Goal: Transaction & Acquisition: Book appointment/travel/reservation

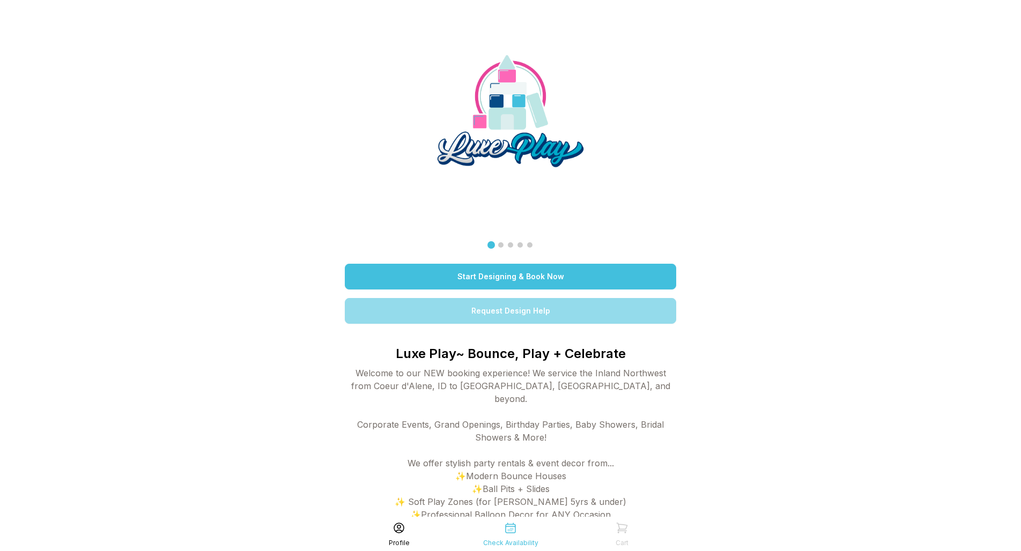
click at [552, 281] on link "Start Designing & Book Now" at bounding box center [510, 277] width 331 height 26
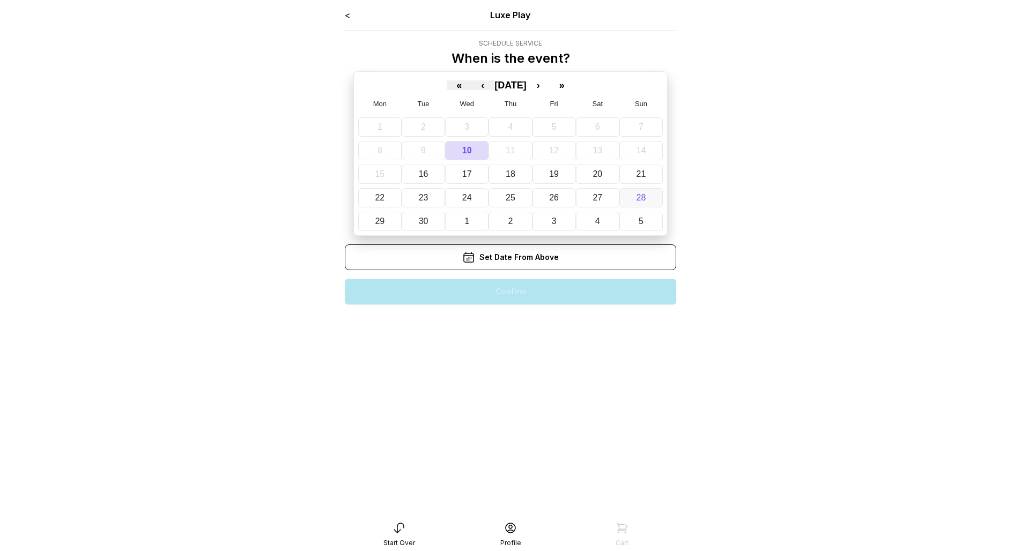
click at [647, 201] on button "28" at bounding box center [640, 197] width 43 height 19
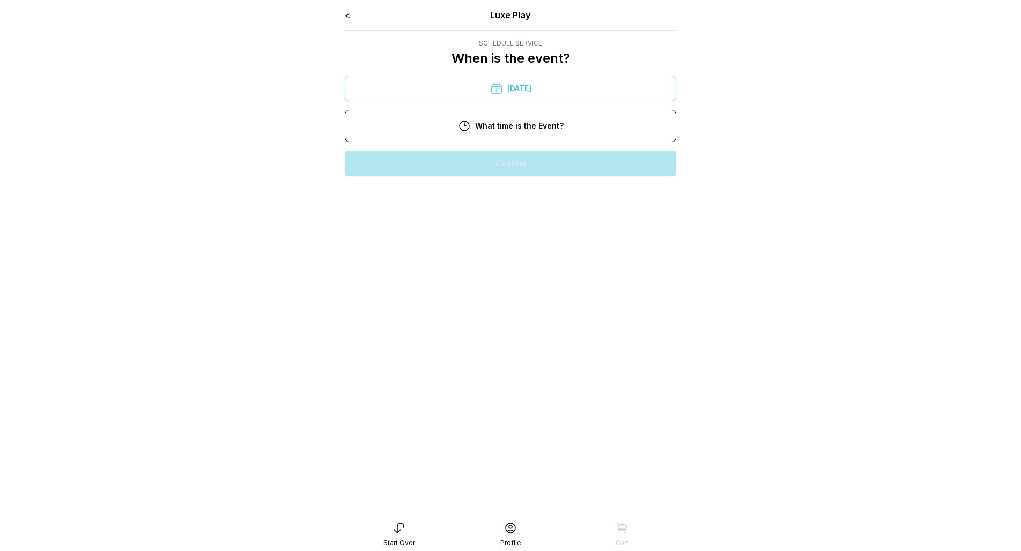
click at [529, 206] on div "11:00 am" at bounding box center [510, 198] width 314 height 26
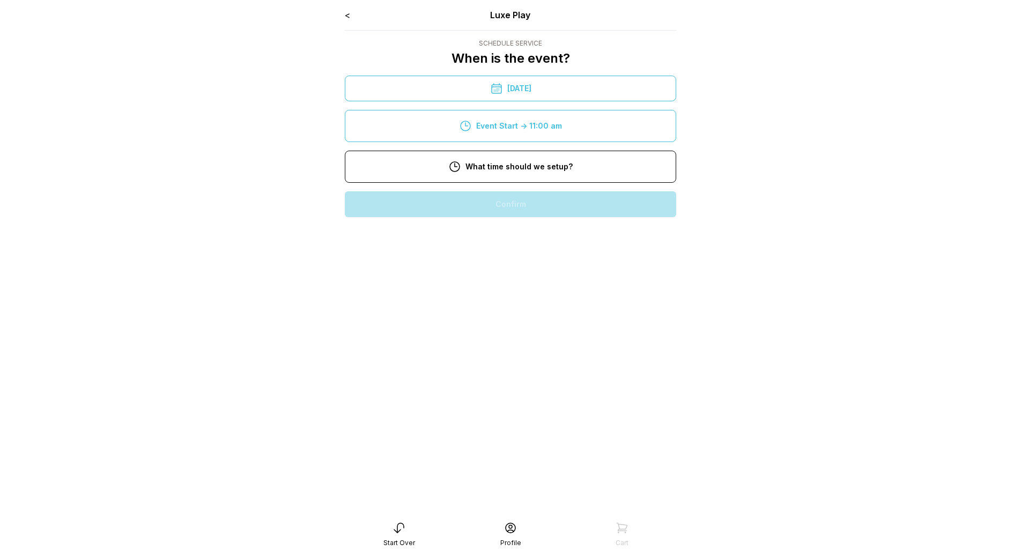
click at [533, 240] on div "9:00 am" at bounding box center [510, 239] width 314 height 26
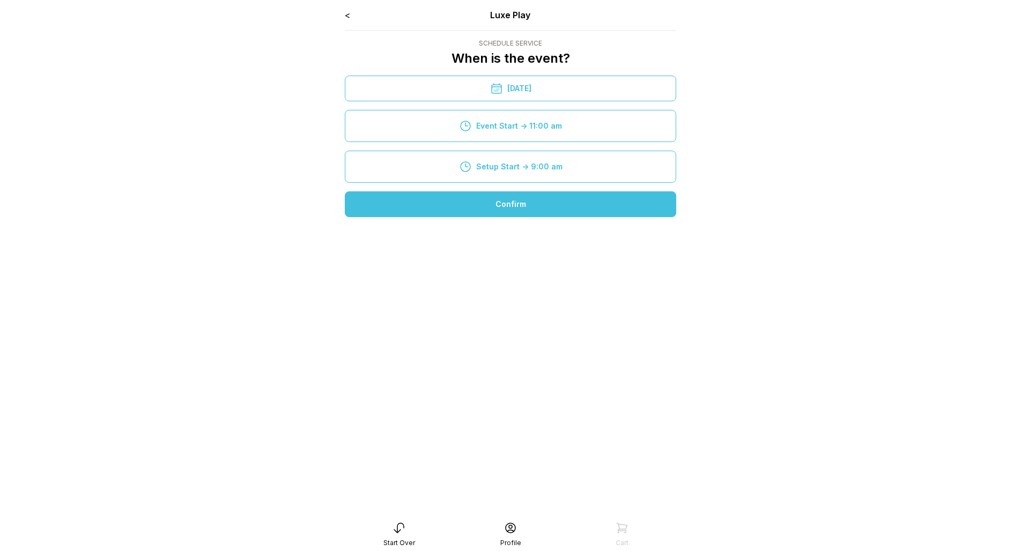
click at [520, 205] on div "Confirm" at bounding box center [510, 204] width 331 height 26
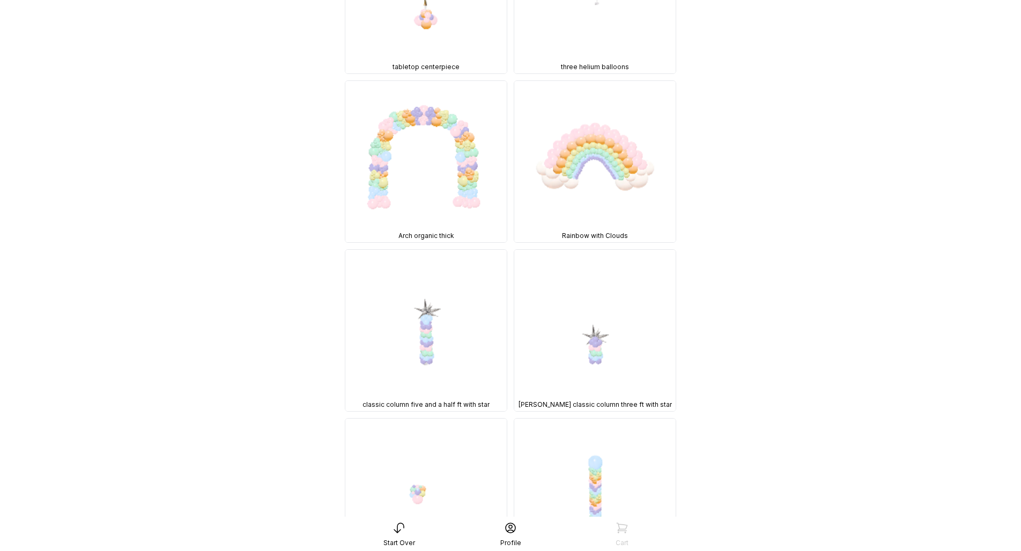
scroll to position [7599, 0]
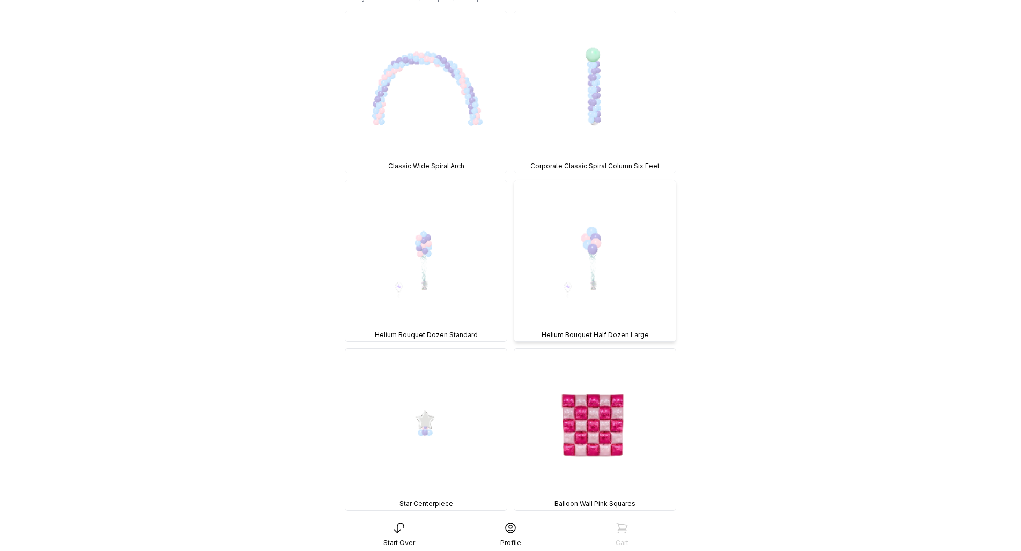
click at [594, 180] on img at bounding box center [594, 260] width 161 height 161
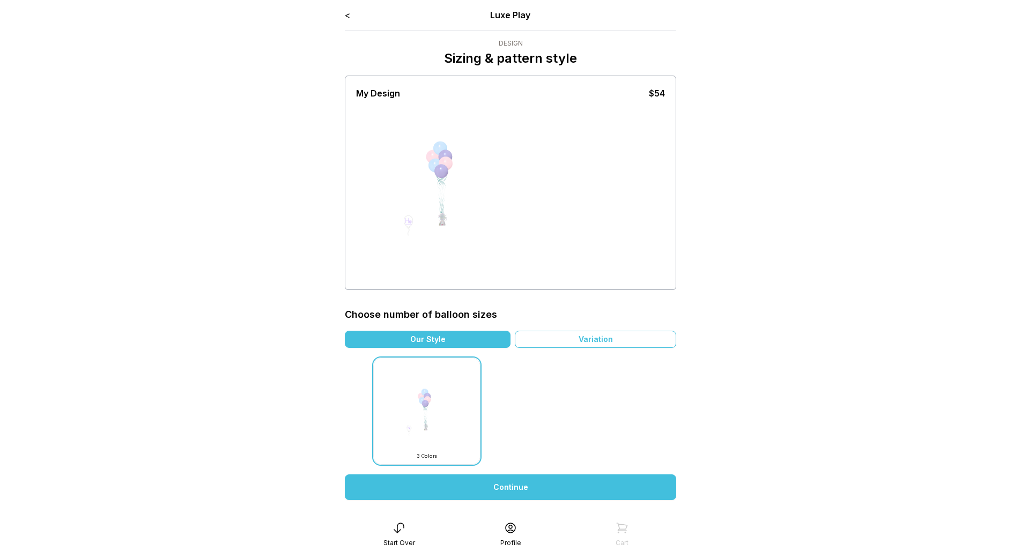
scroll to position [84, 0]
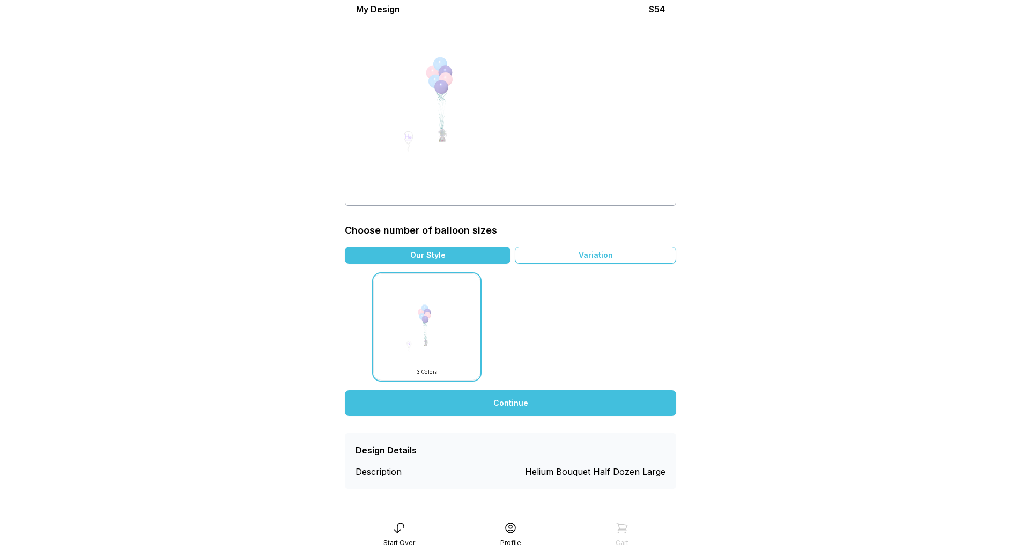
click at [565, 390] on div "< Luxe Play Design Sizing & pattern style My Design $54 Choose number of balloo…" at bounding box center [510, 206] width 331 height 565
click at [500, 403] on link "Continue" at bounding box center [510, 403] width 331 height 26
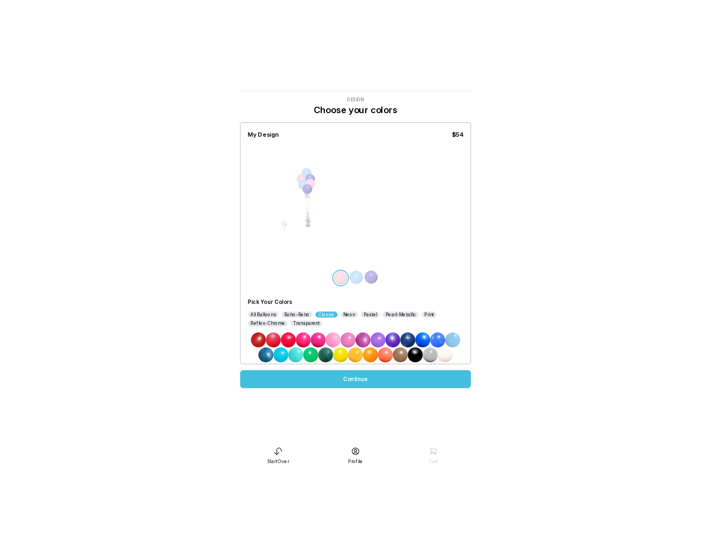
scroll to position [21, 0]
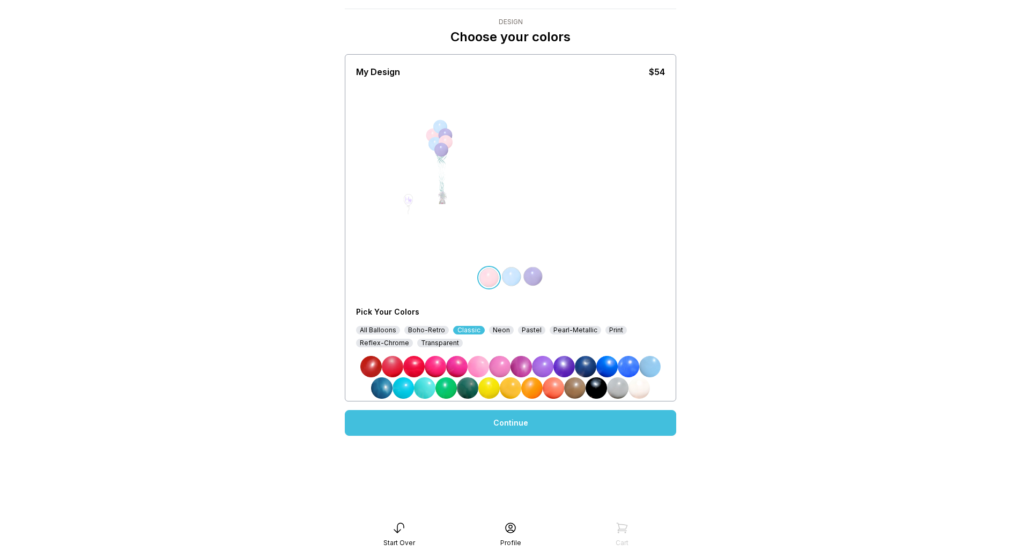
click at [427, 330] on div "Boho-Retro" at bounding box center [426, 330] width 45 height 9
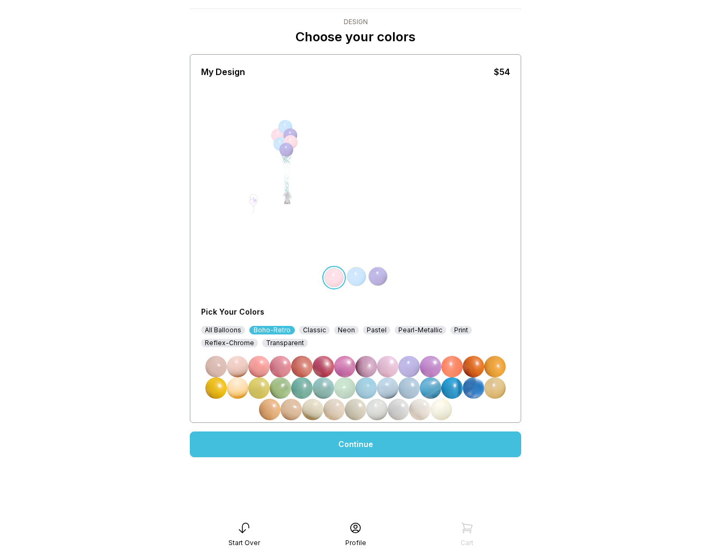
click at [499, 368] on img at bounding box center [494, 366] width 21 height 21
click at [238, 371] on img at bounding box center [237, 366] width 21 height 21
click at [356, 279] on img at bounding box center [356, 276] width 21 height 21
click at [324, 369] on img at bounding box center [323, 366] width 21 height 21
click at [382, 277] on img at bounding box center [377, 276] width 21 height 21
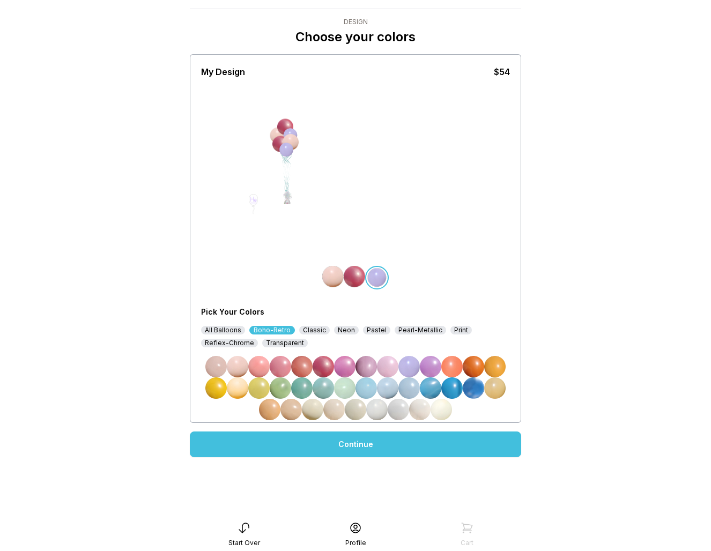
click at [470, 367] on img at bounding box center [473, 366] width 21 height 21
click at [308, 332] on div "Classic" at bounding box center [314, 330] width 31 height 9
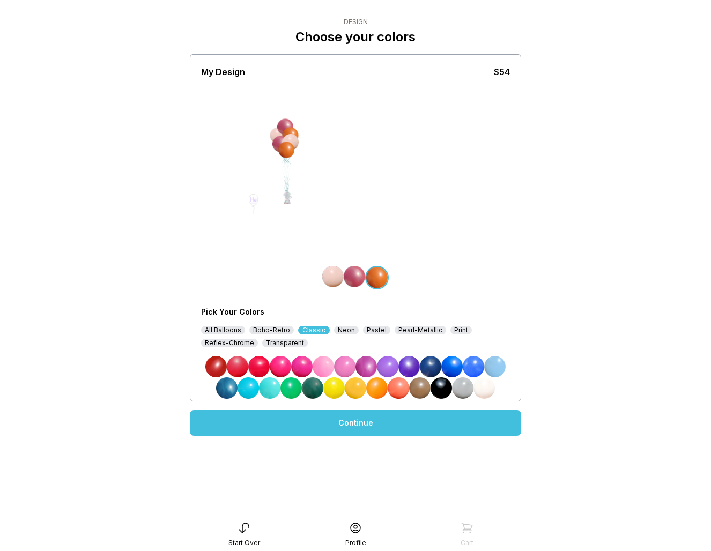
click at [365, 329] on div "Pastel" at bounding box center [376, 330] width 27 height 9
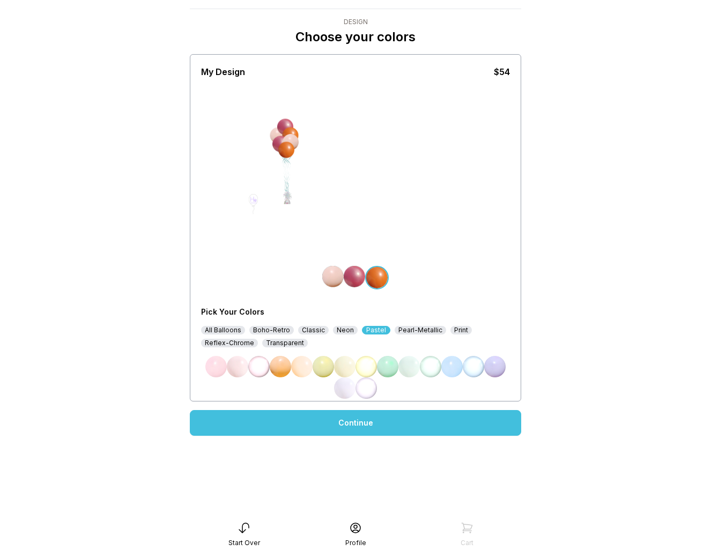
click at [317, 329] on div "Classic" at bounding box center [313, 330] width 31 height 9
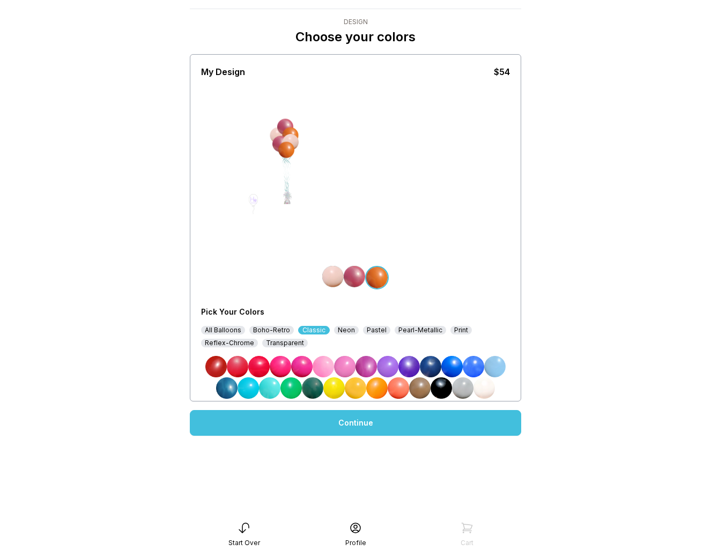
click at [270, 330] on div "Boho-Retro" at bounding box center [271, 330] width 45 height 9
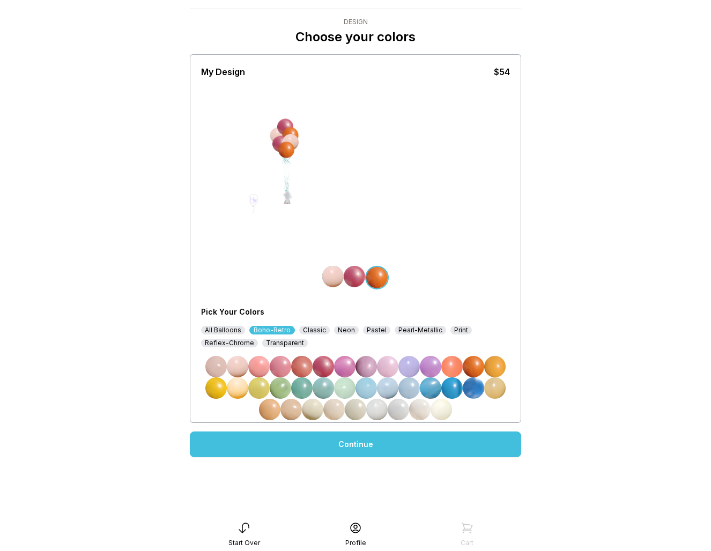
click at [328, 365] on img at bounding box center [323, 366] width 21 height 21
click at [480, 369] on img at bounding box center [473, 366] width 21 height 21
click at [483, 367] on img at bounding box center [473, 366] width 21 height 21
click at [494, 370] on img at bounding box center [494, 366] width 21 height 21
click at [353, 282] on img at bounding box center [354, 276] width 21 height 21
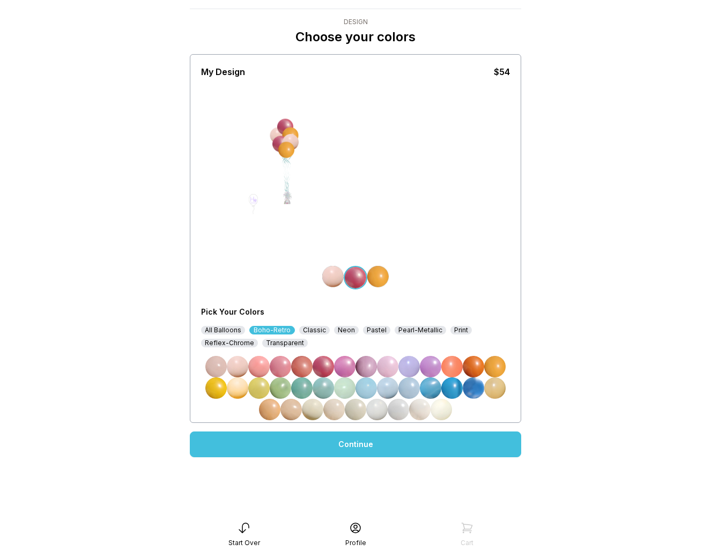
click at [475, 370] on img at bounding box center [473, 366] width 21 height 21
click at [327, 367] on img at bounding box center [323, 366] width 21 height 21
click at [312, 326] on div "Classic" at bounding box center [314, 330] width 31 height 9
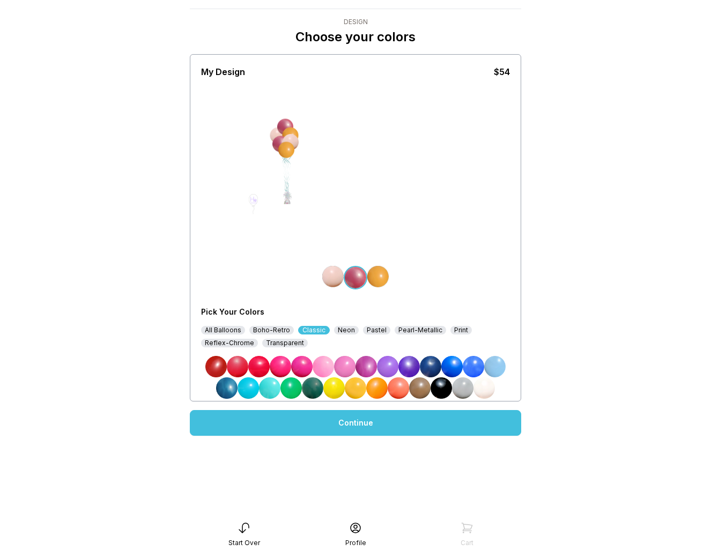
click at [332, 277] on img at bounding box center [332, 276] width 21 height 21
click at [356, 279] on img at bounding box center [356, 276] width 21 height 21
click at [236, 369] on img at bounding box center [237, 366] width 21 height 21
click at [383, 277] on img at bounding box center [377, 276] width 21 height 21
click at [377, 390] on img at bounding box center [376, 387] width 21 height 21
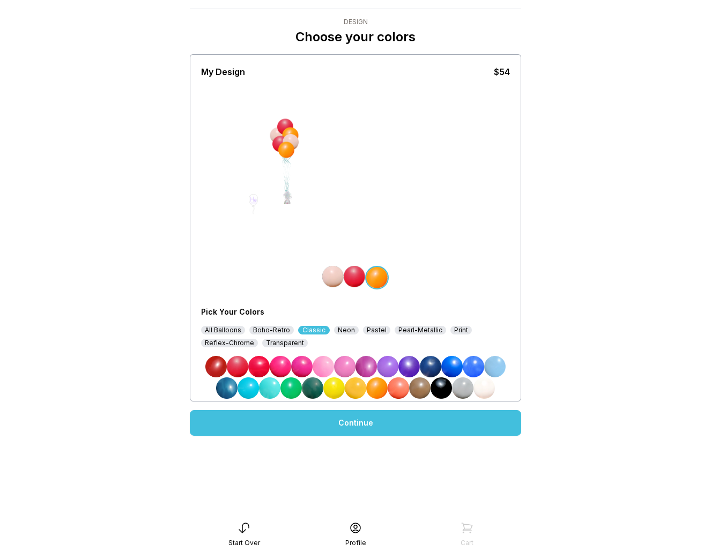
click at [356, 393] on img at bounding box center [355, 387] width 21 height 21
click at [373, 391] on img at bounding box center [376, 387] width 21 height 21
click at [374, 327] on div "Pastel" at bounding box center [376, 330] width 27 height 9
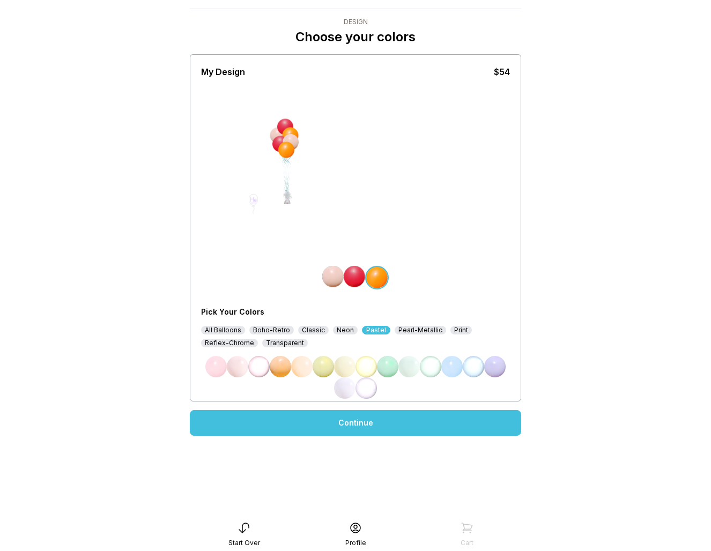
click at [336, 279] on img at bounding box center [332, 276] width 21 height 21
click at [238, 365] on img at bounding box center [237, 366] width 21 height 21
click at [386, 279] on img at bounding box center [377, 276] width 21 height 21
click at [279, 368] on img at bounding box center [280, 366] width 21 height 21
click at [364, 277] on img at bounding box center [354, 276] width 21 height 21
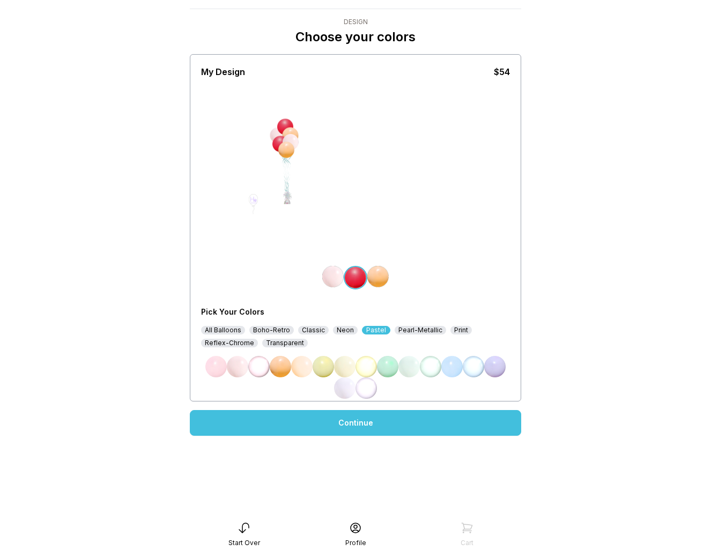
click at [339, 332] on div "Neon" at bounding box center [345, 330] width 25 height 9
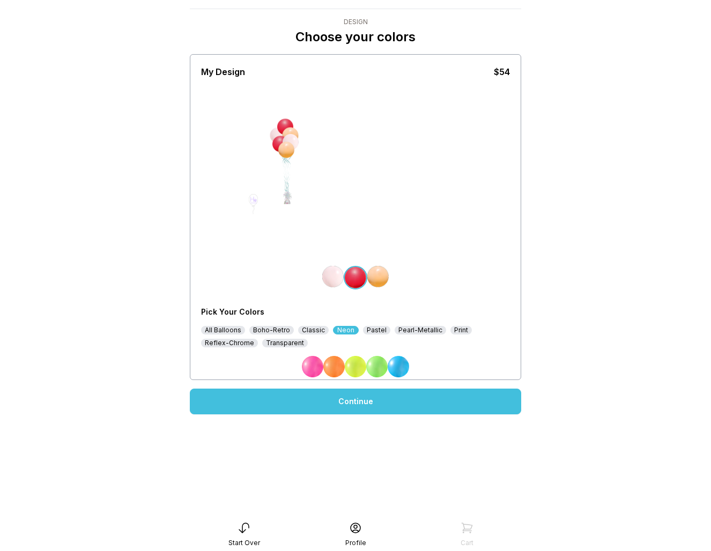
click at [308, 331] on div "Classic" at bounding box center [313, 330] width 31 height 9
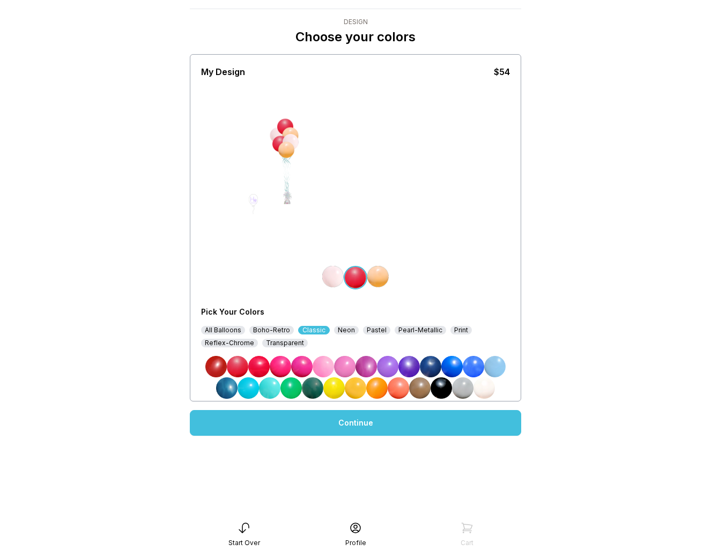
click at [273, 331] on div "Boho-Retro" at bounding box center [271, 330] width 45 height 9
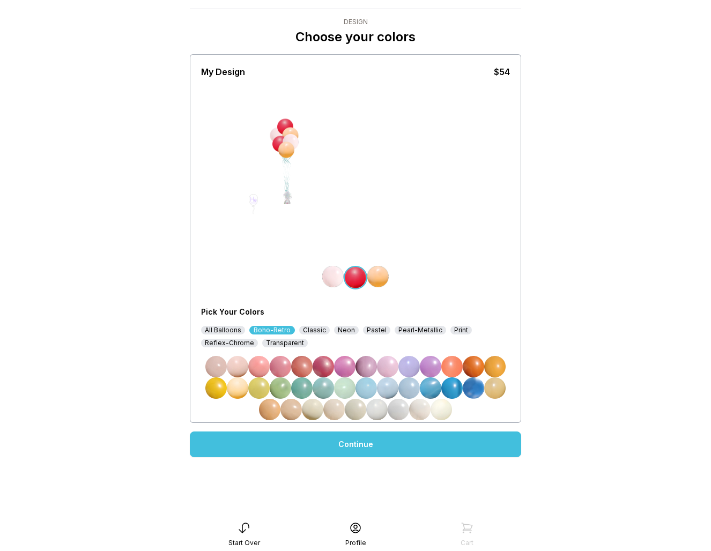
click at [323, 369] on img at bounding box center [323, 366] width 21 height 21
click at [313, 328] on div "Classic" at bounding box center [314, 330] width 31 height 9
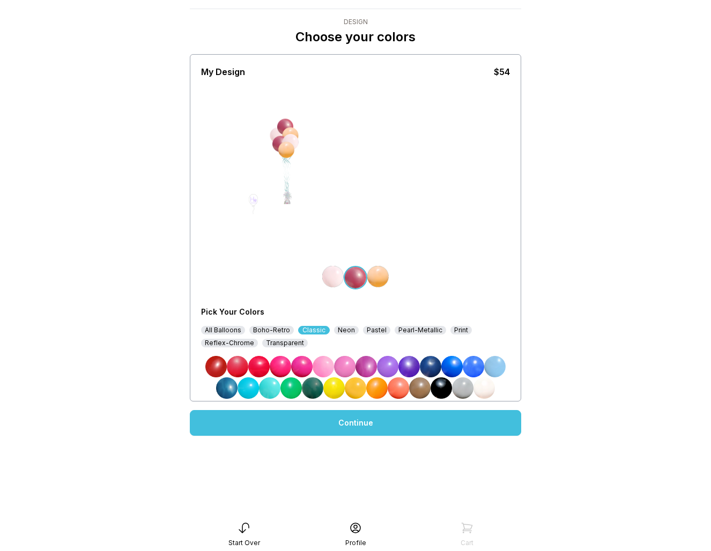
click at [236, 369] on img at bounding box center [237, 366] width 21 height 21
click at [606, 181] on main "< Luxe Play Design Choose your colors My Design $54 Pick Your Colors All Balloo…" at bounding box center [355, 254] width 711 height 551
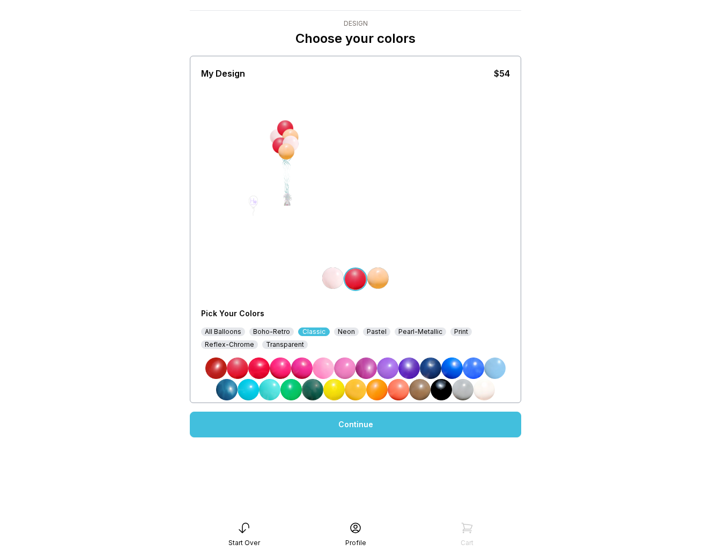
scroll to position [21, 0]
click at [442, 423] on link "Continue" at bounding box center [355, 425] width 331 height 26
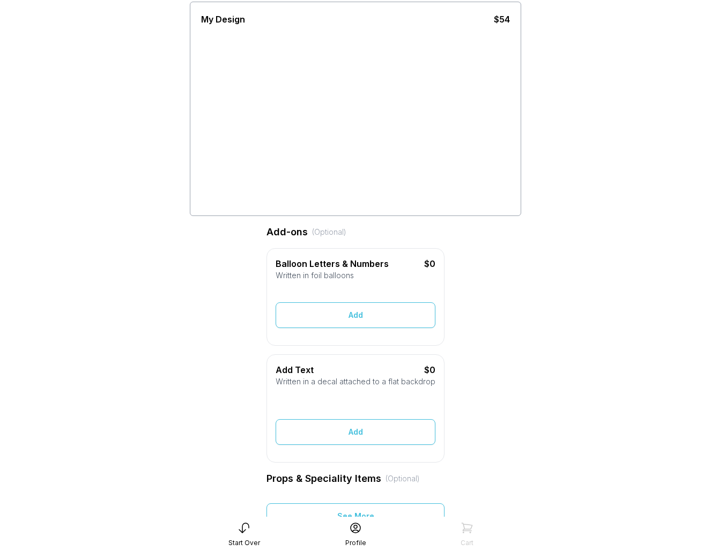
scroll to position [80, 0]
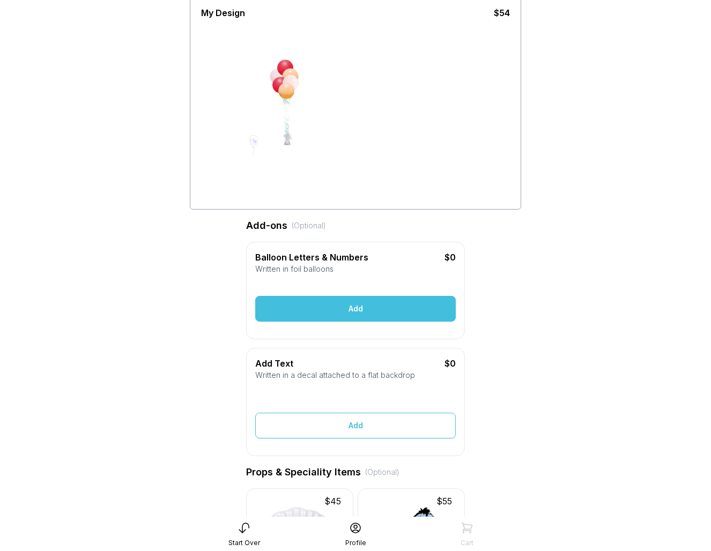
click at [410, 307] on div "Add" at bounding box center [355, 309] width 201 height 26
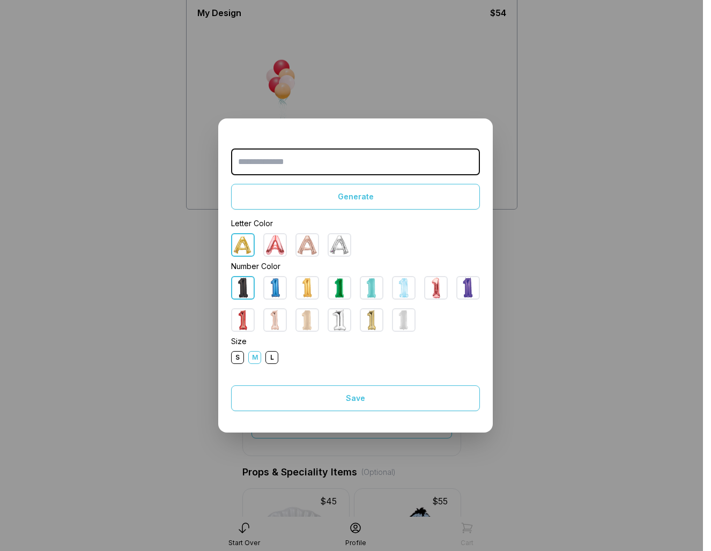
click at [274, 321] on img at bounding box center [274, 319] width 21 height 21
click at [435, 291] on img at bounding box center [435, 287] width 21 height 21
click at [277, 323] on img at bounding box center [274, 319] width 21 height 21
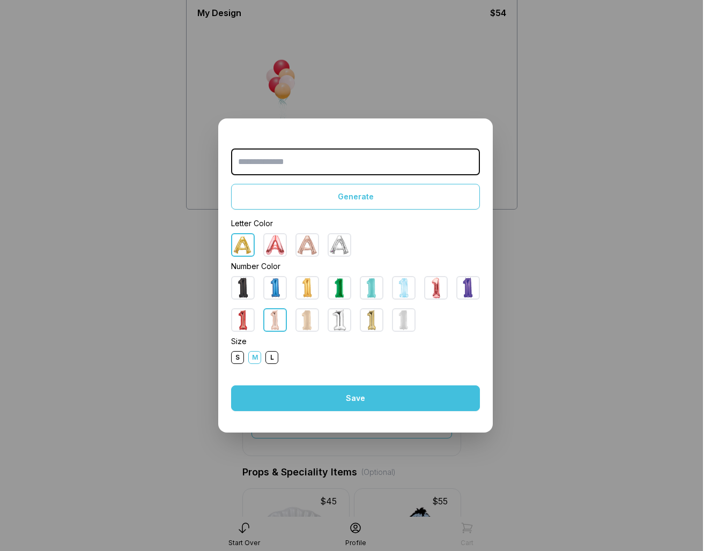
click at [333, 411] on div "Save" at bounding box center [355, 399] width 249 height 26
click at [361, 395] on div "Save" at bounding box center [355, 399] width 249 height 26
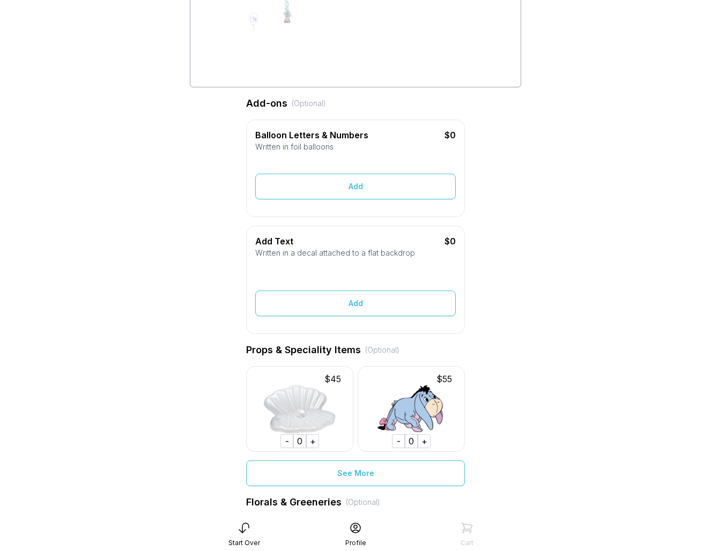
scroll to position [0, 0]
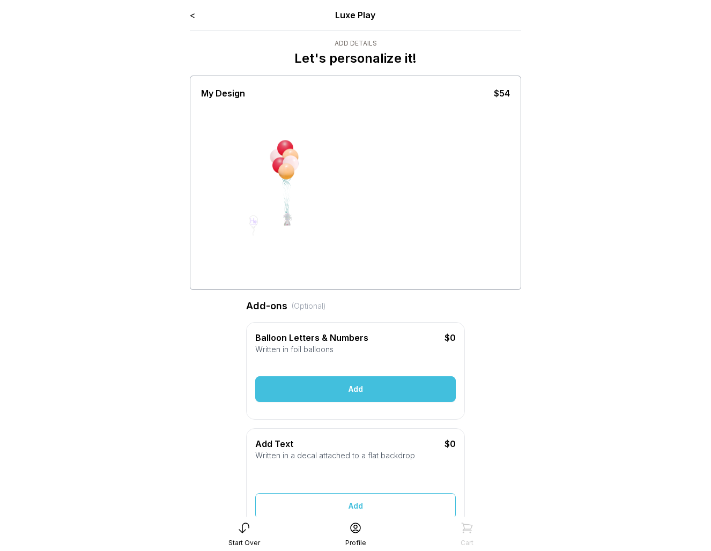
click at [397, 379] on div "Add" at bounding box center [355, 389] width 201 height 26
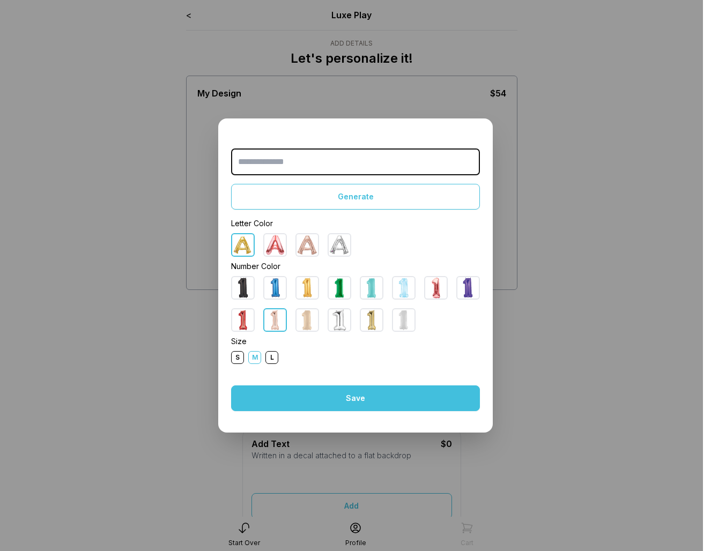
click at [382, 392] on div "Save" at bounding box center [355, 399] width 249 height 26
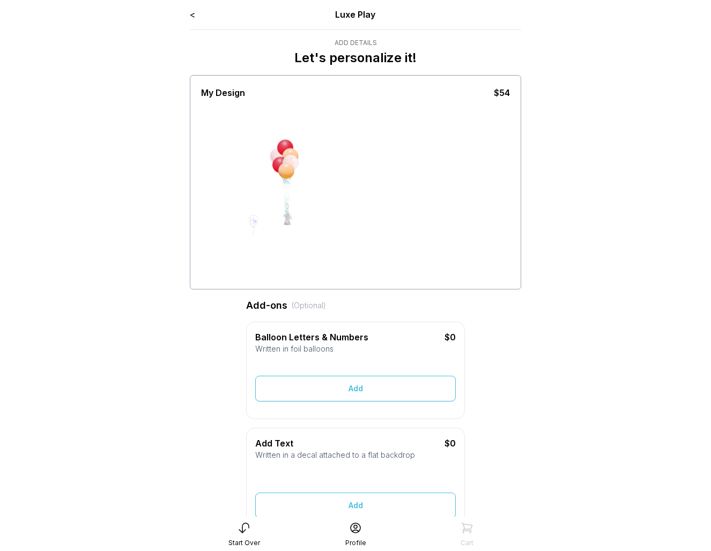
scroll to position [1, 0]
